Goal: Navigation & Orientation: Find specific page/section

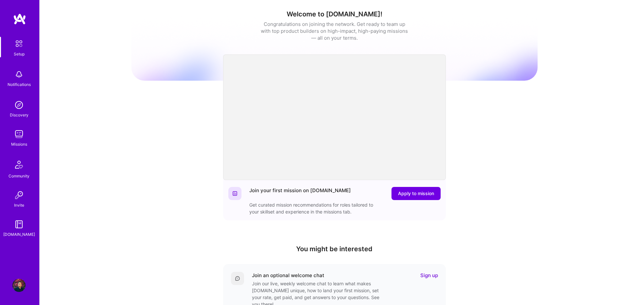
click at [22, 135] on img at bounding box center [18, 134] width 13 height 13
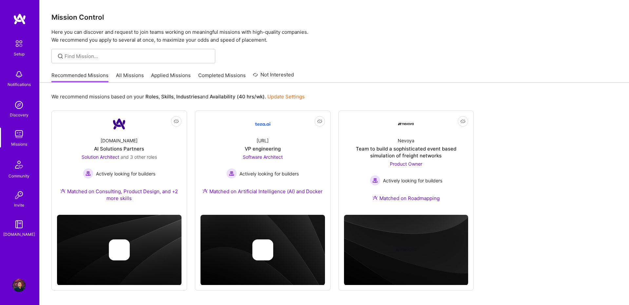
click at [135, 77] on link "All Missions" at bounding box center [130, 77] width 28 height 11
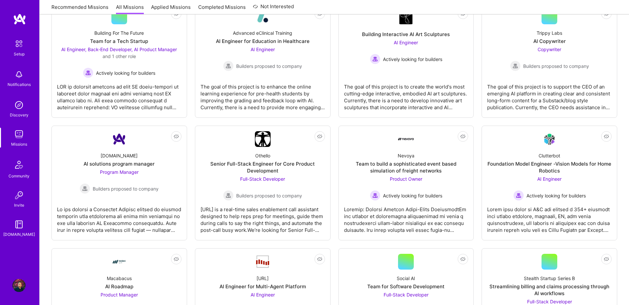
scroll to position [362, 0]
